Goal: Navigation & Orientation: Find specific page/section

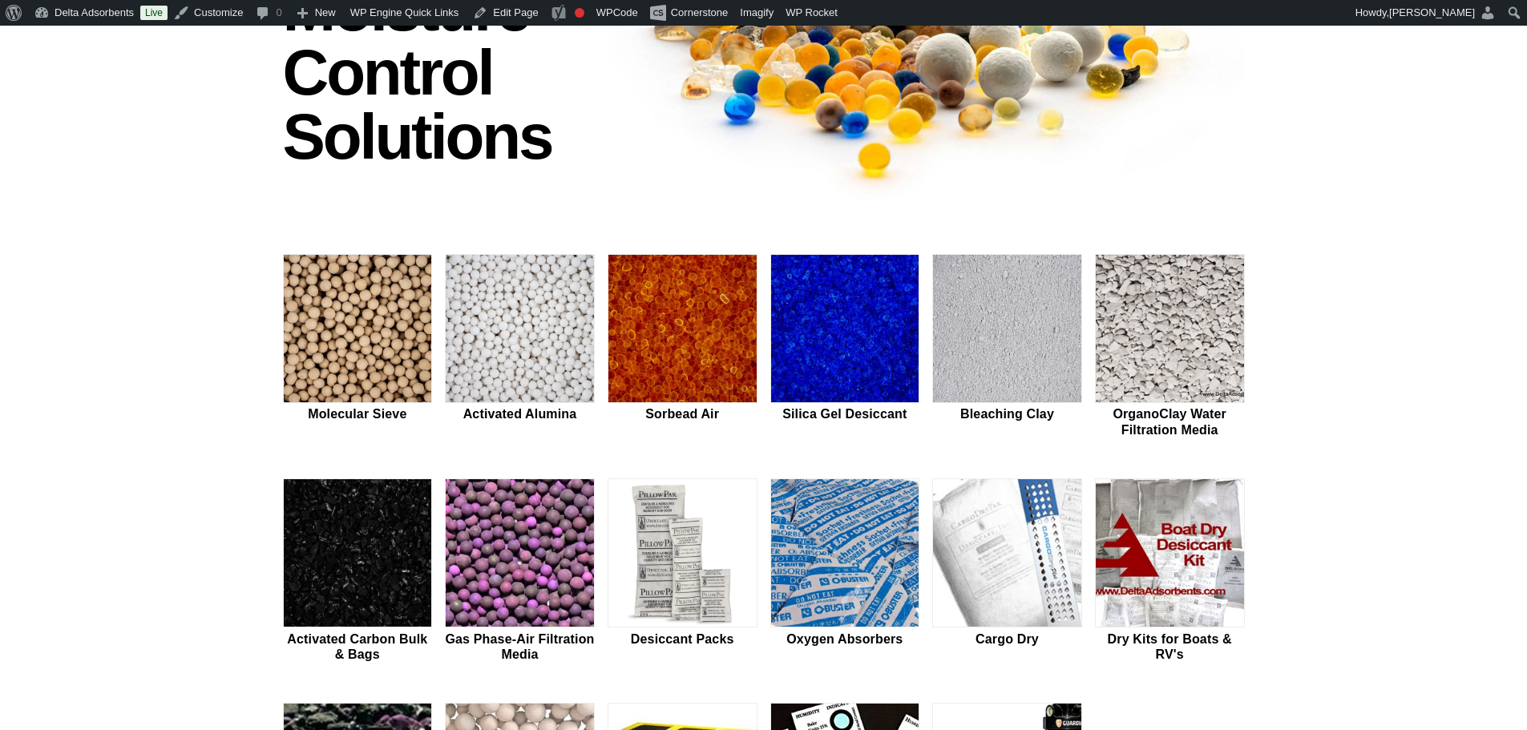
scroll to position [374, 0]
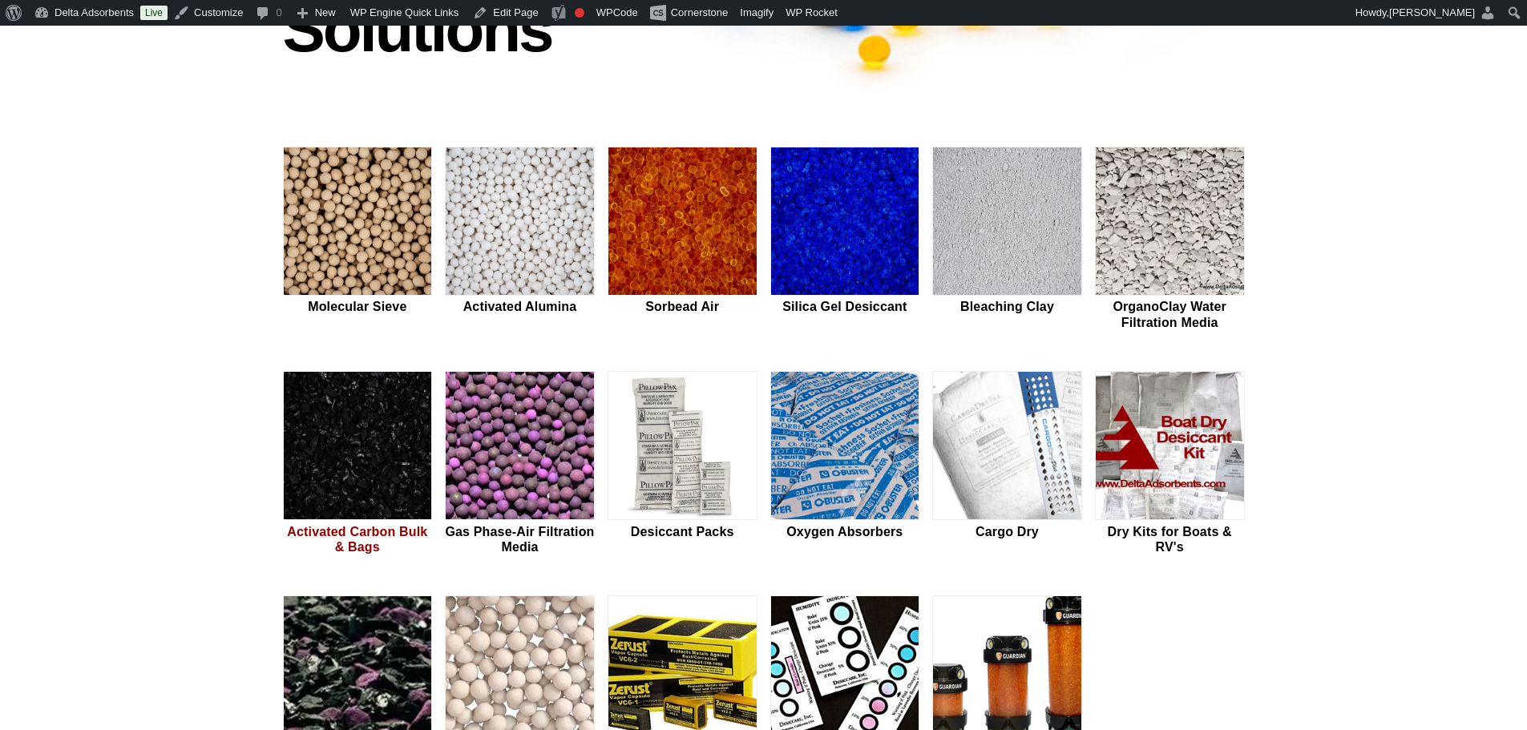
click at [333, 488] on img at bounding box center [358, 446] width 148 height 149
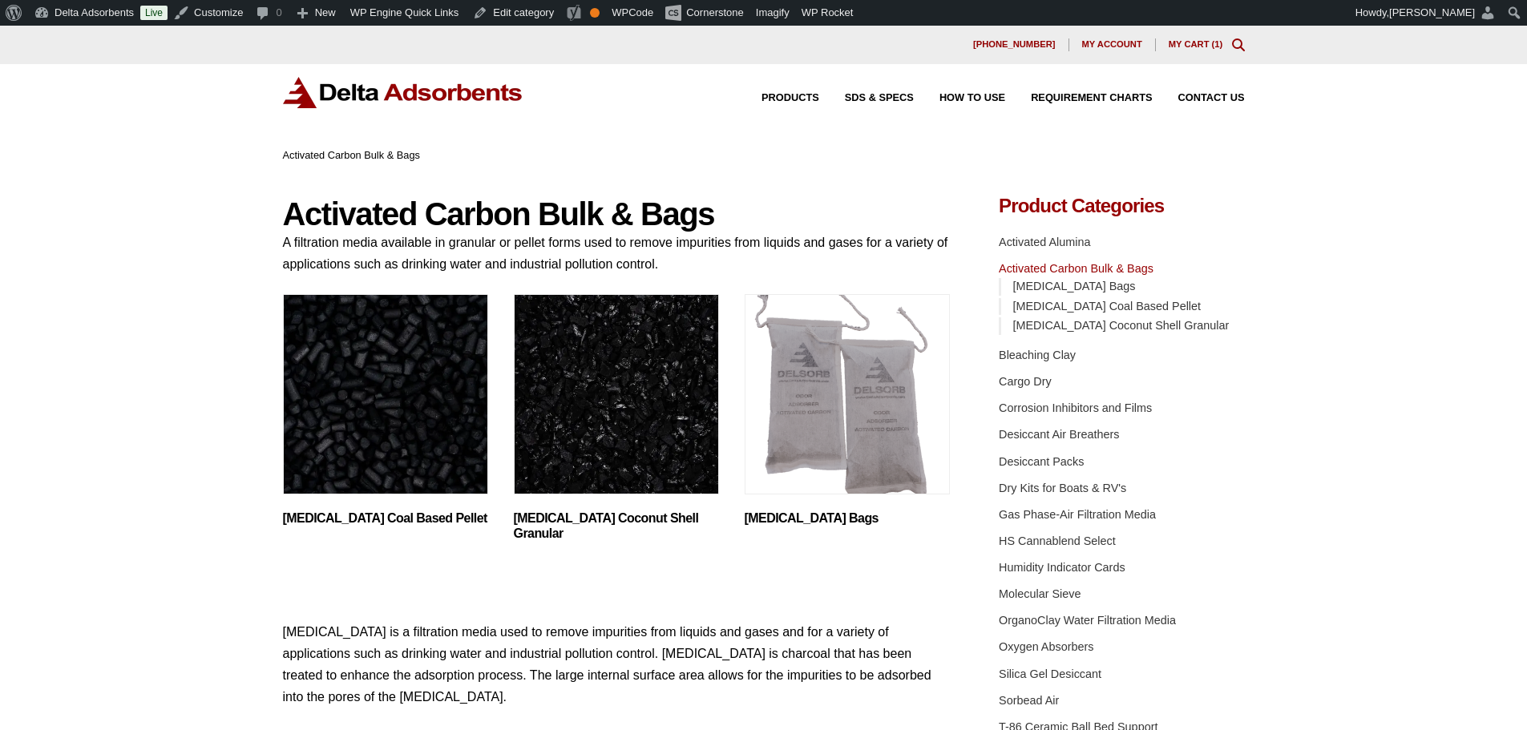
click at [545, 399] on img "Visit product category Activated Carbon Coconut Shell Granular" at bounding box center [616, 394] width 205 height 200
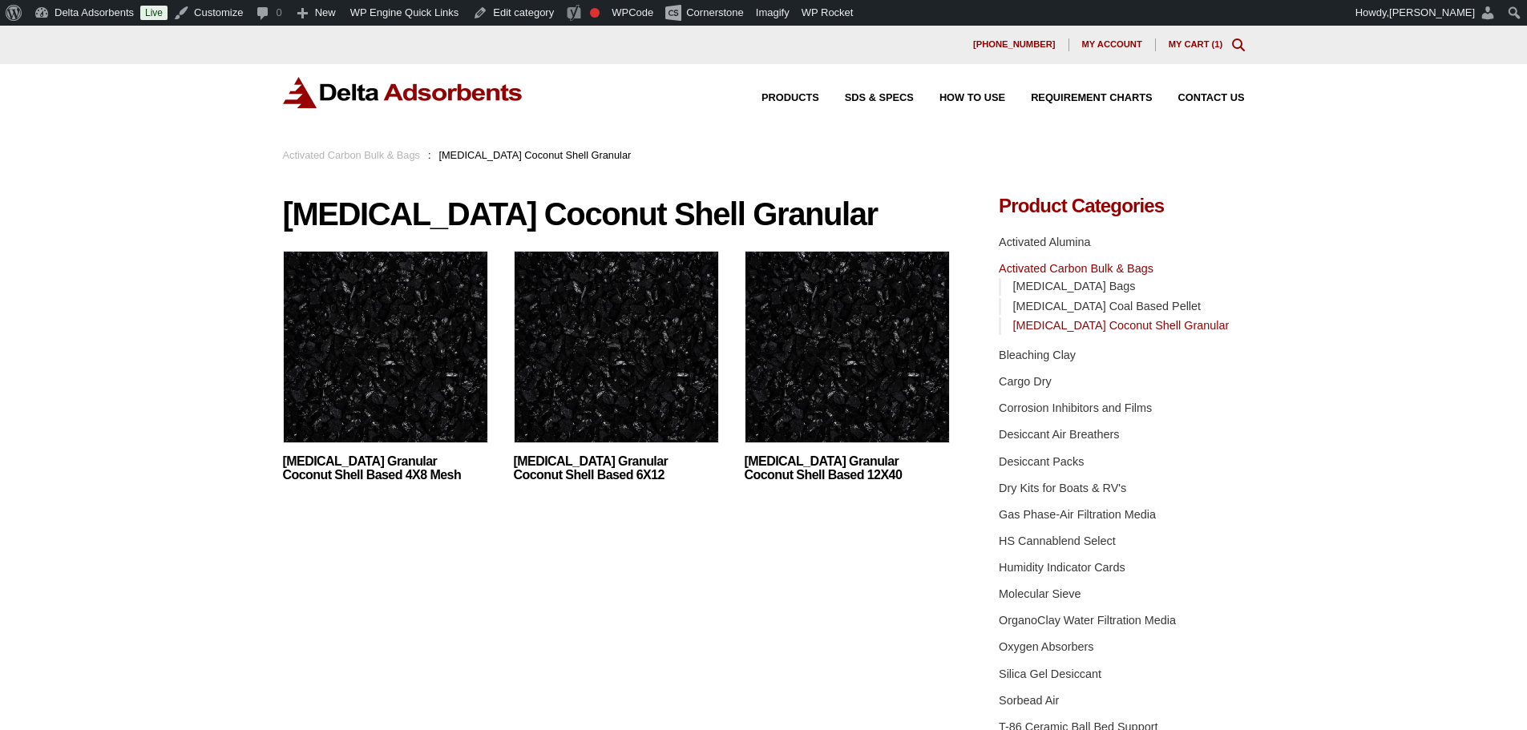
click at [375, 361] on img at bounding box center [385, 351] width 205 height 200
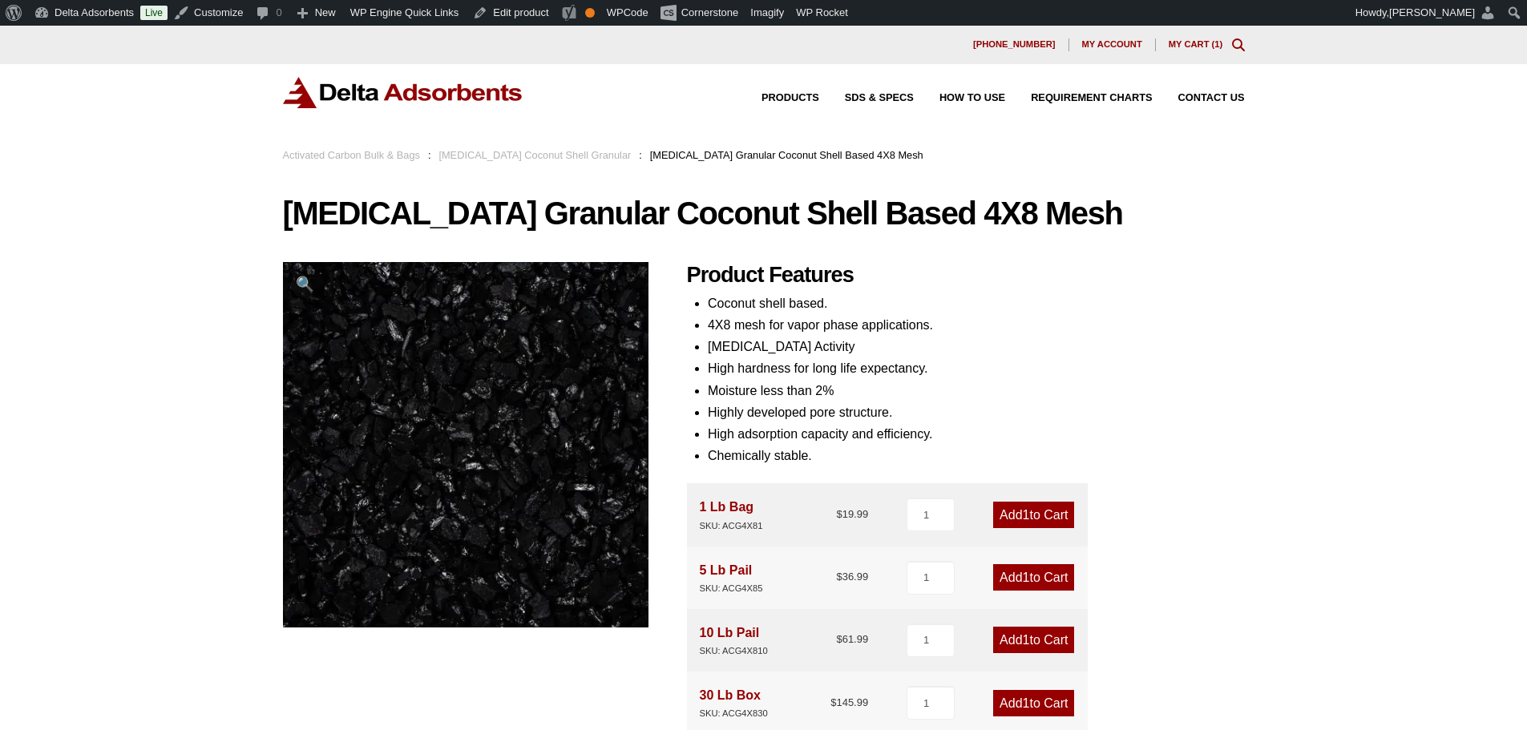
click at [385, 97] on img at bounding box center [403, 92] width 240 height 31
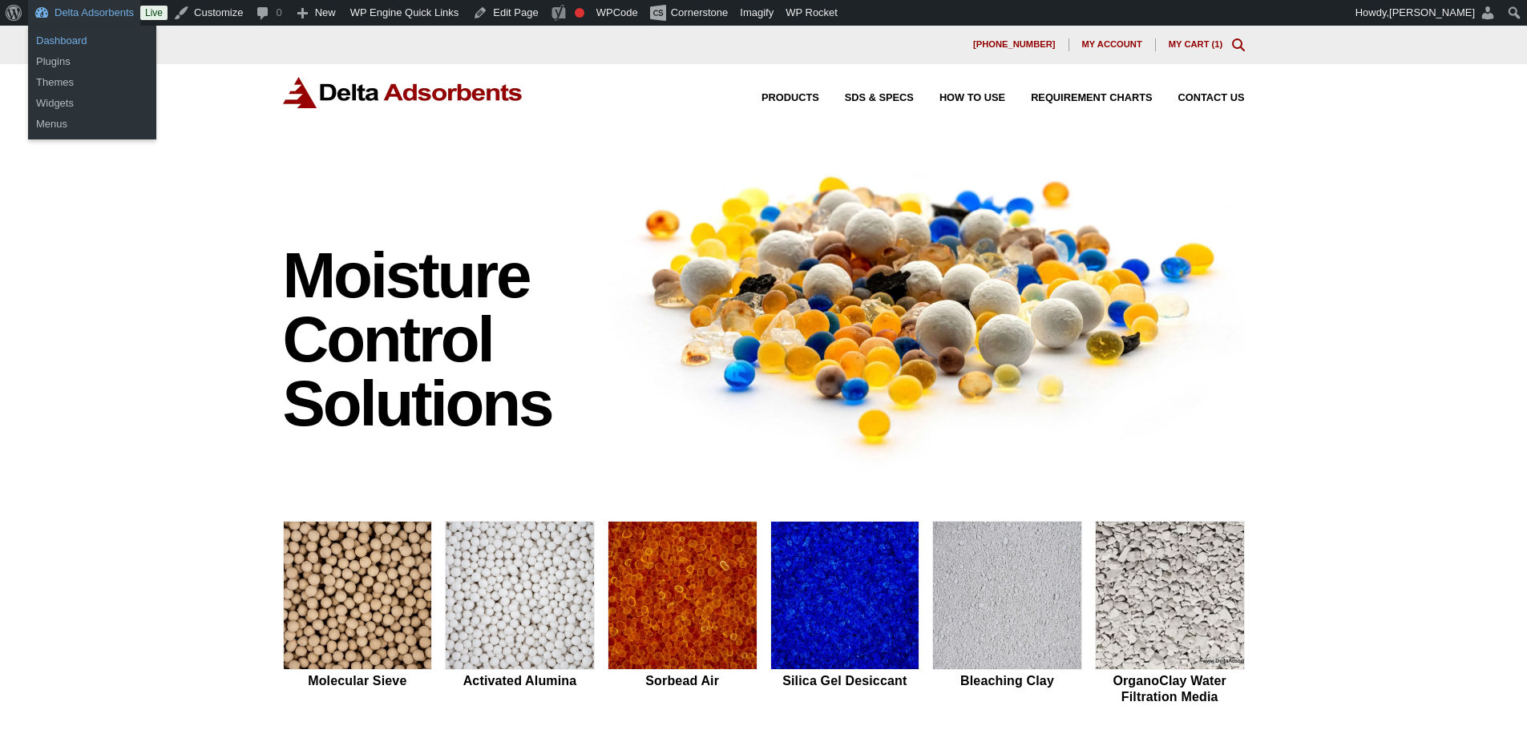
click at [71, 46] on link "Dashboard" at bounding box center [92, 40] width 128 height 21
